Goal: Task Accomplishment & Management: Manage account settings

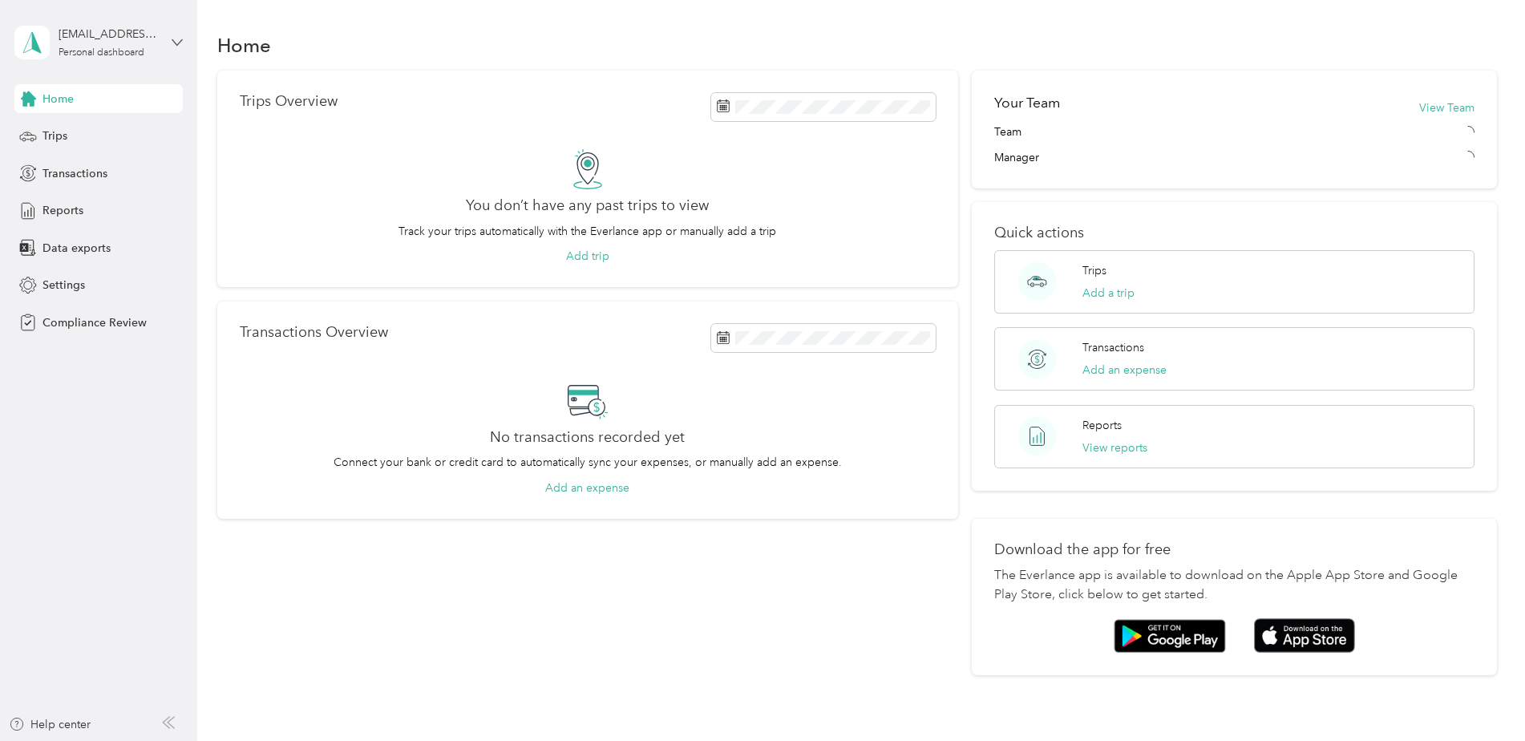
click at [177, 45] on icon at bounding box center [177, 42] width 10 height 6
click at [103, 160] on div "Log out" at bounding box center [229, 161] width 406 height 28
